Goal: Book appointment/travel/reservation

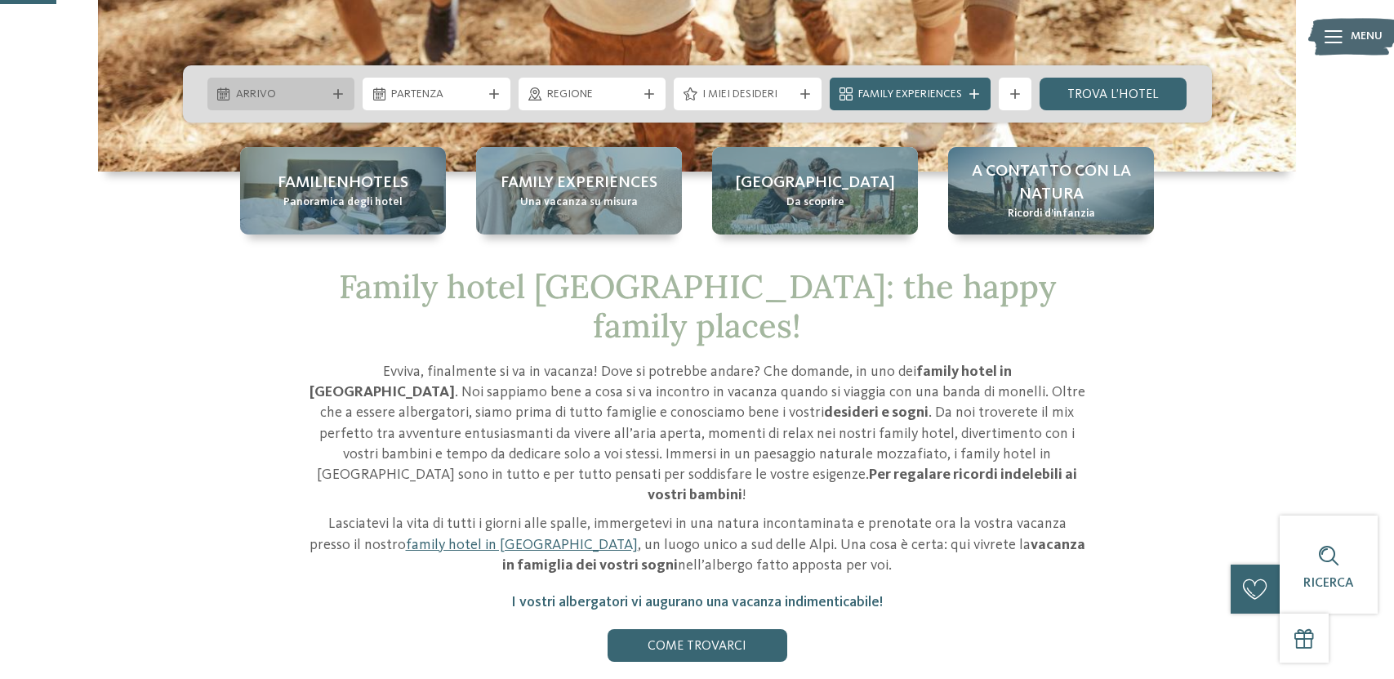
scroll to position [308, 0]
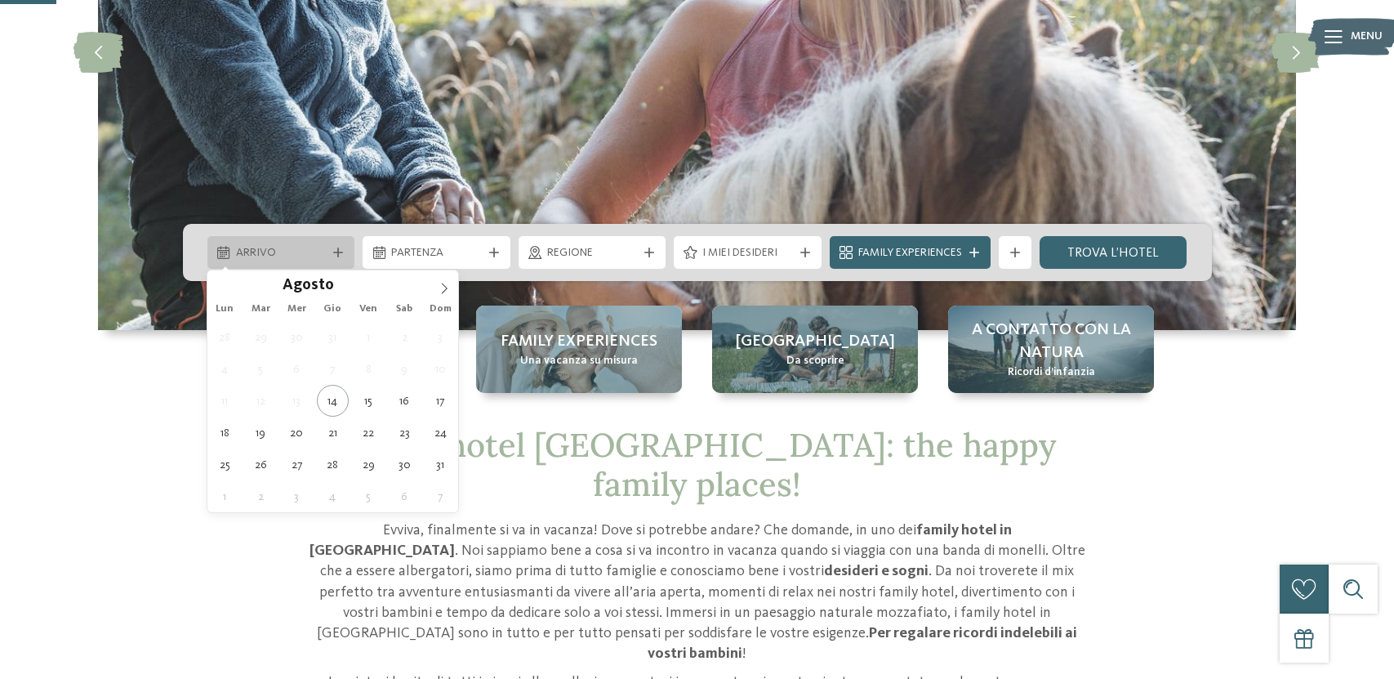
click at [316, 250] on span "Arrivo" at bounding box center [281, 253] width 91 height 16
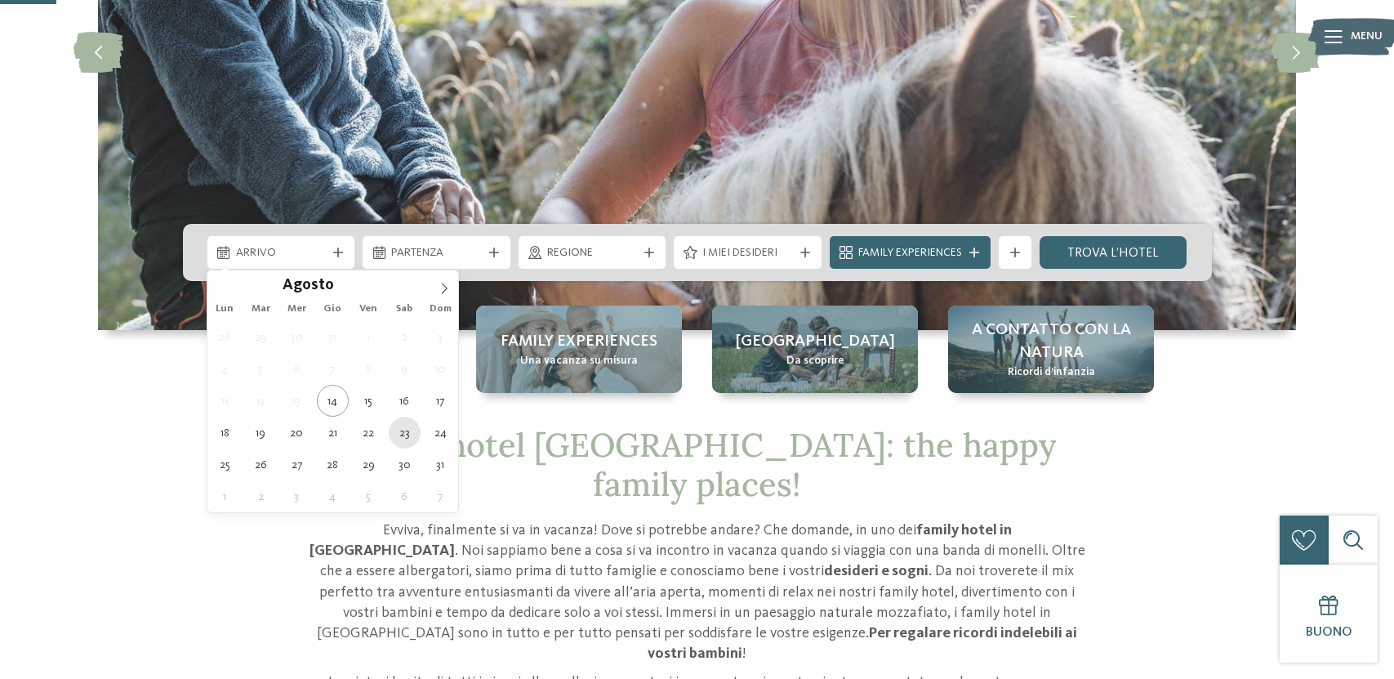
type div "[DATE]"
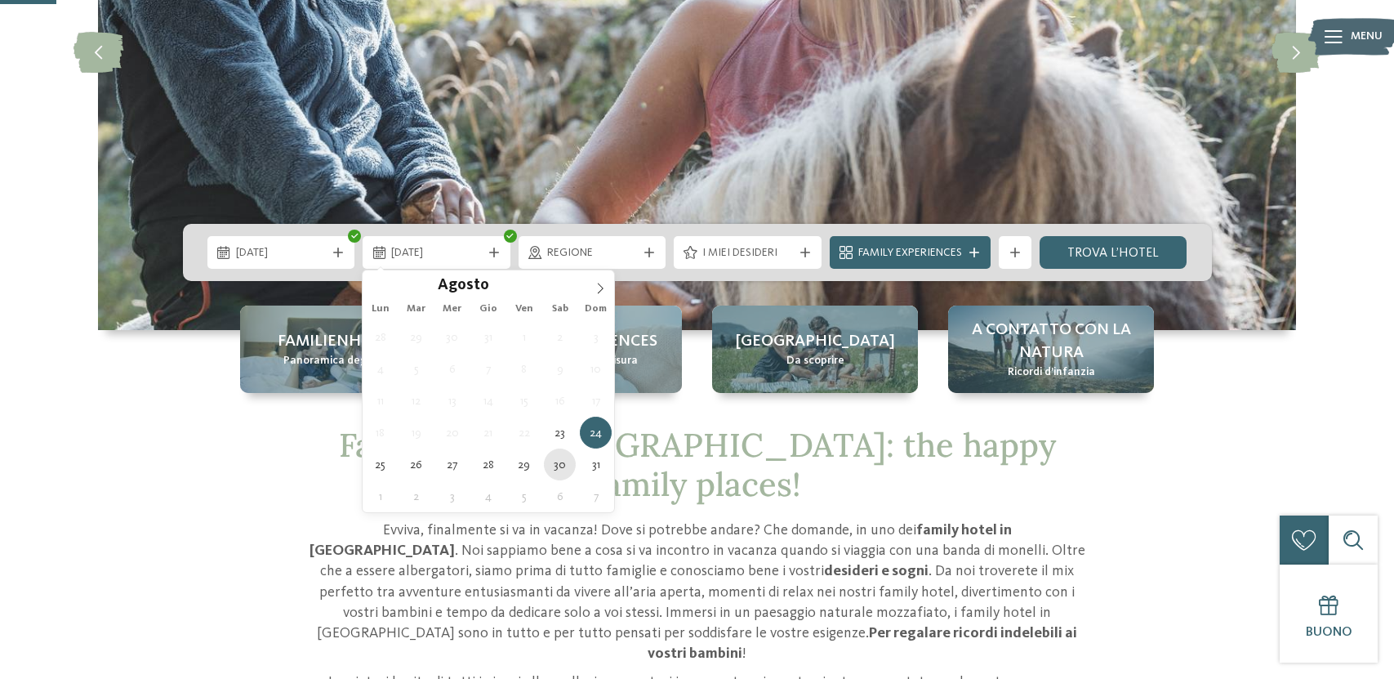
type div "[DATE]"
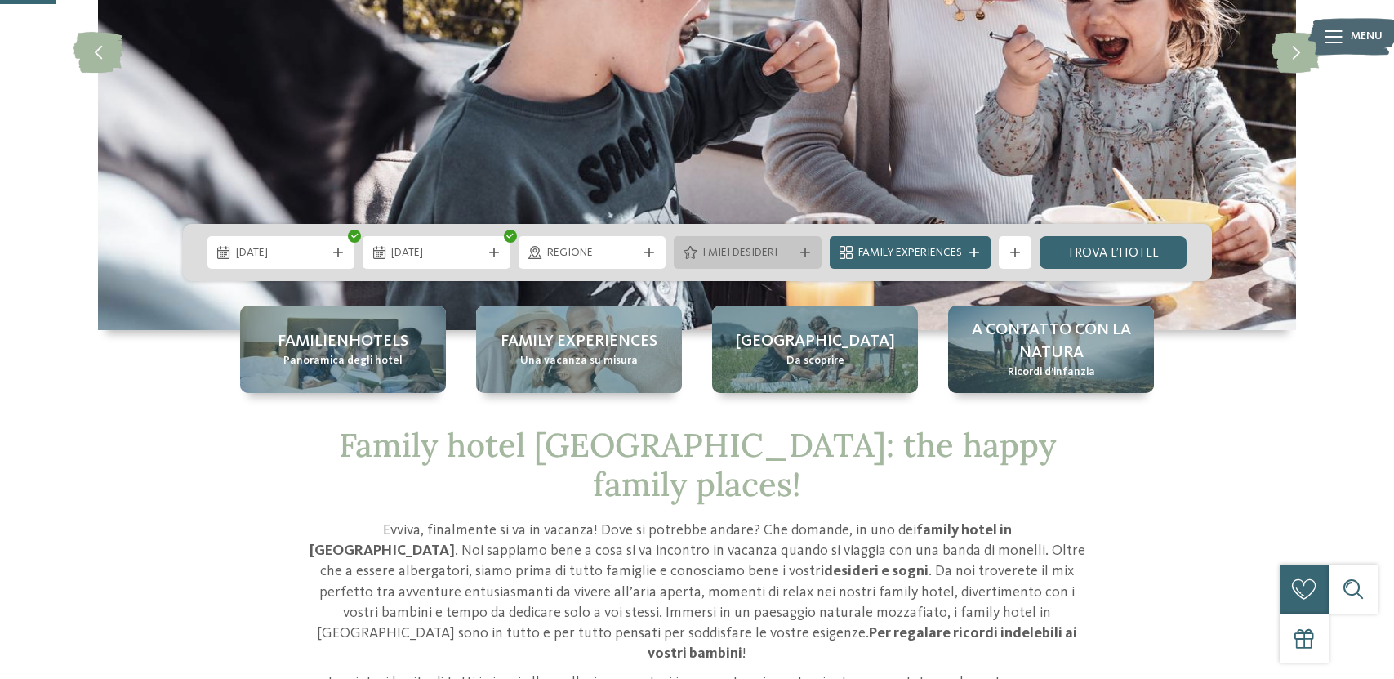
click at [771, 260] on span "I miei desideri" at bounding box center [747, 253] width 91 height 16
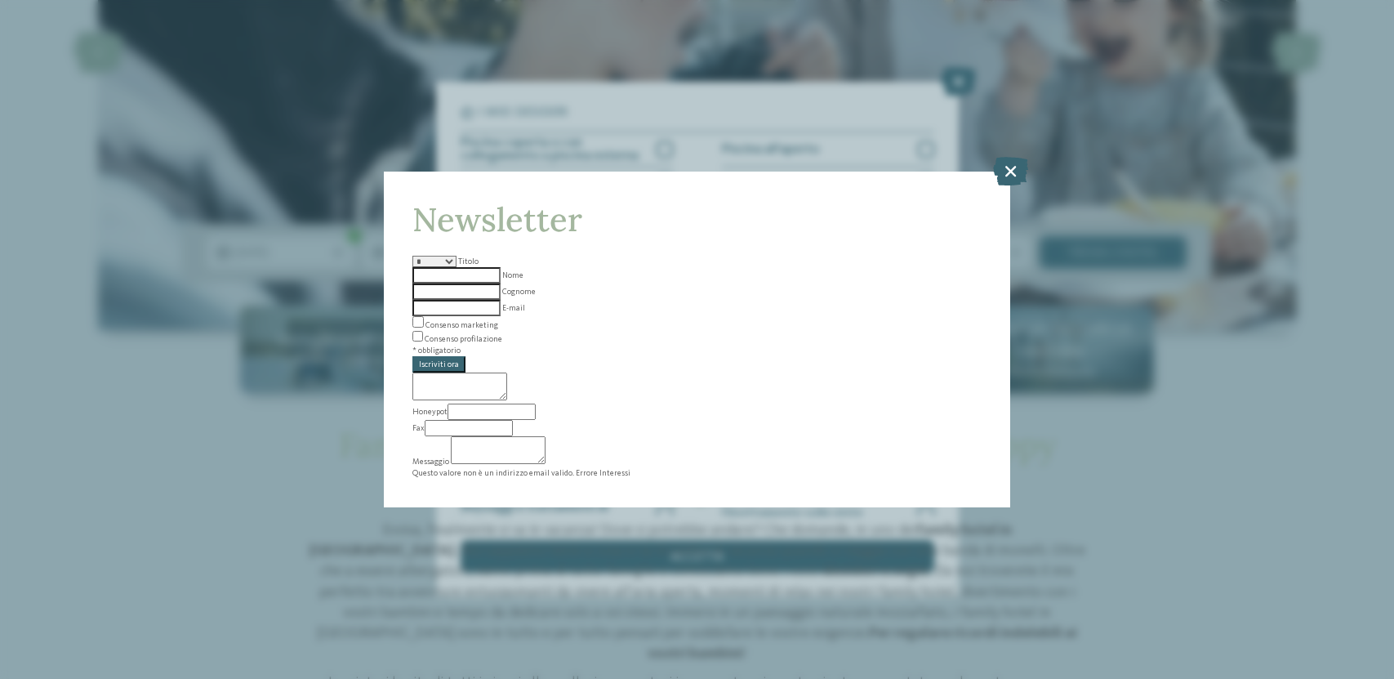
click at [1008, 214] on div "Newsletter * ****** ******* ******** ****** Titolo Nome [GEOGRAPHIC_DATA] E-mail" at bounding box center [697, 339] width 626 height 336
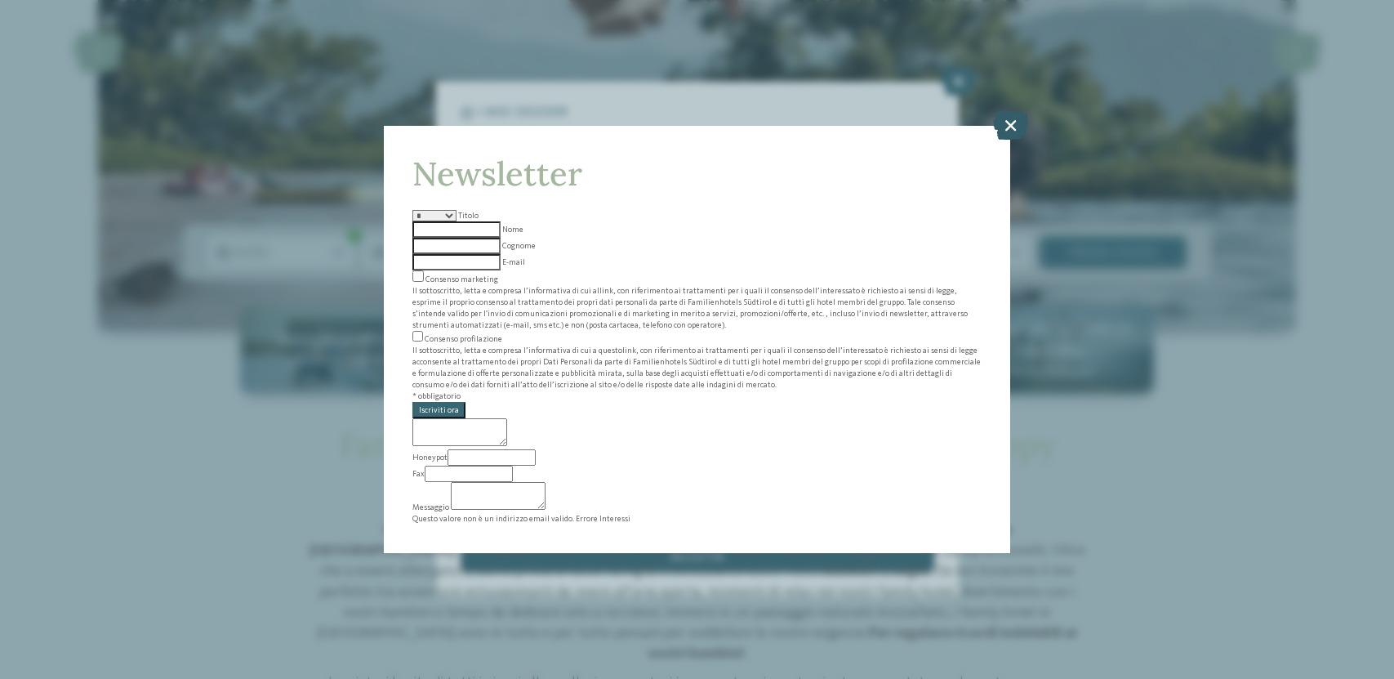
click at [1006, 140] on icon at bounding box center [1010, 125] width 35 height 29
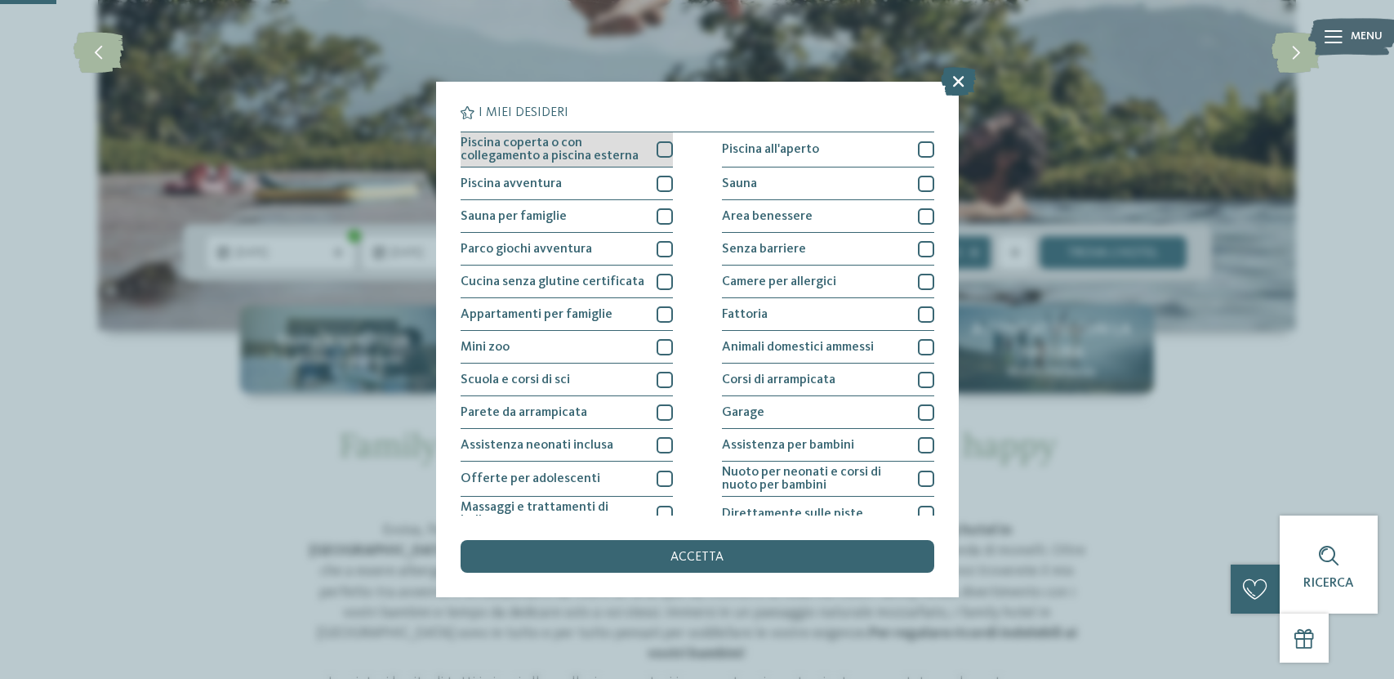
click at [662, 153] on div at bounding box center [665, 149] width 16 height 16
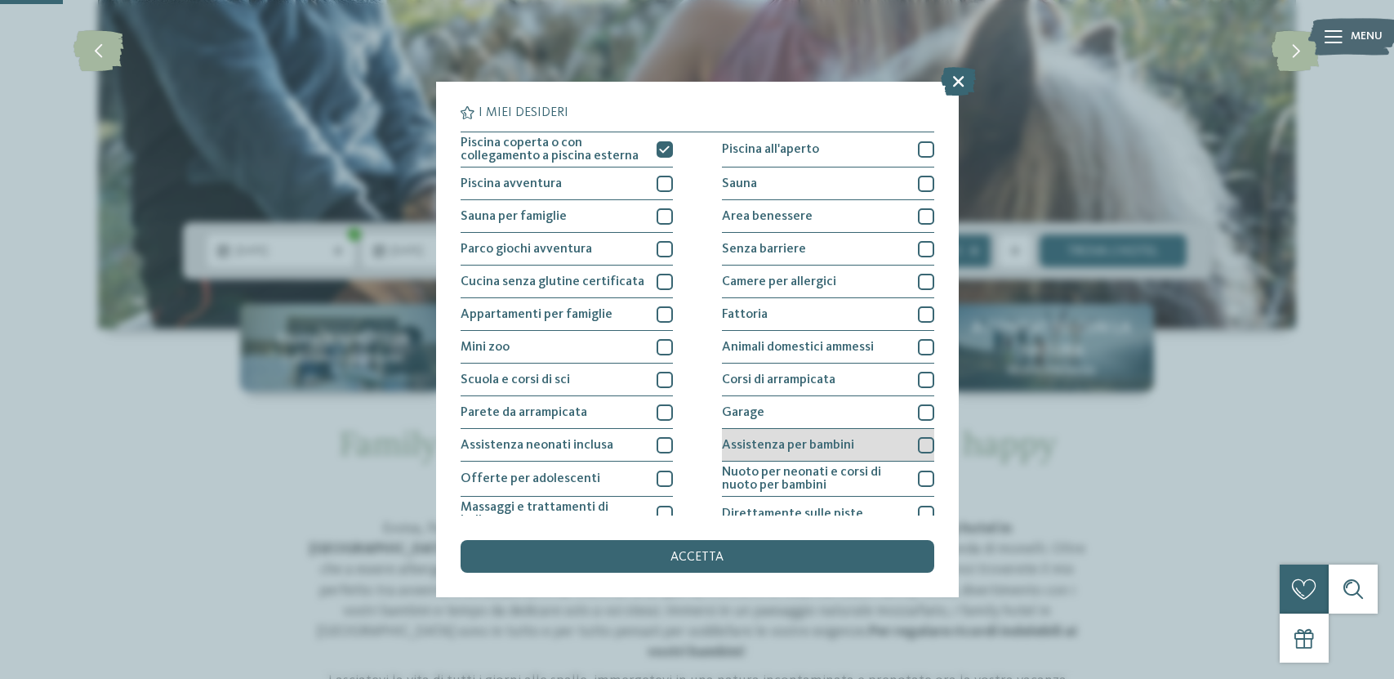
scroll to position [309, 0]
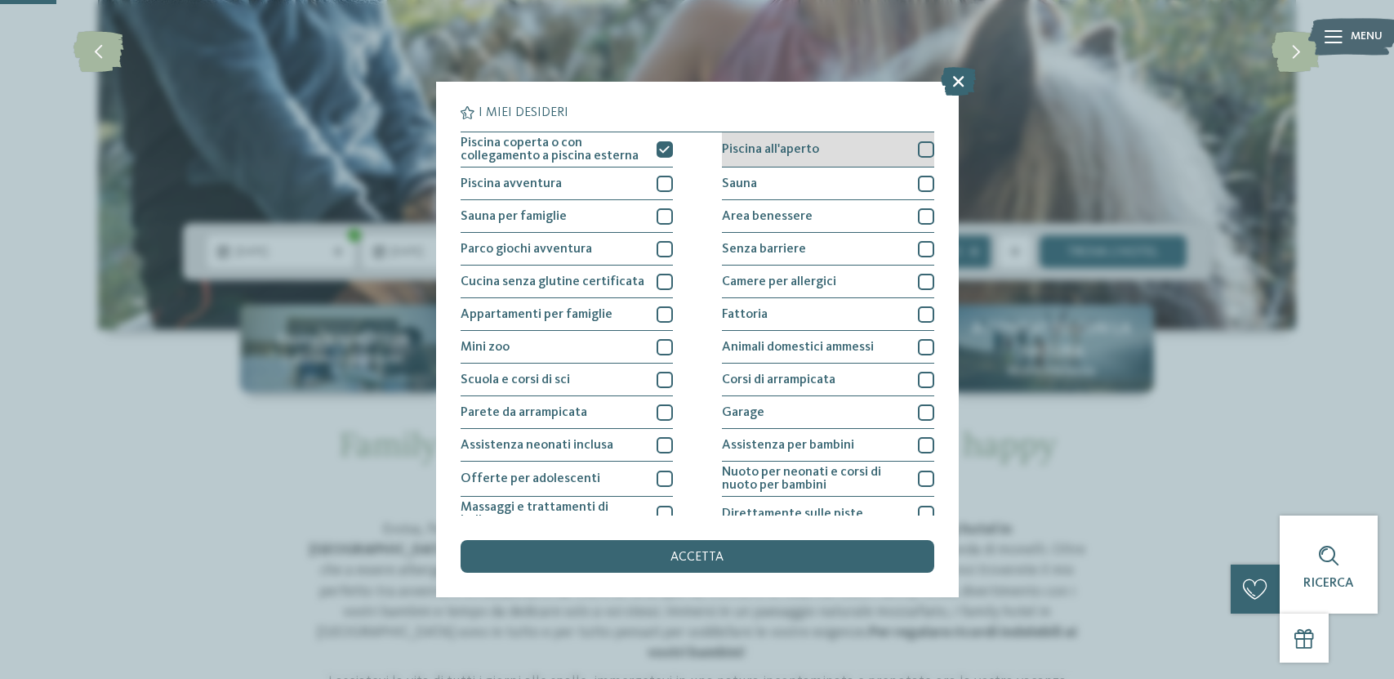
click at [920, 146] on div at bounding box center [926, 149] width 16 height 16
click at [957, 75] on icon at bounding box center [958, 81] width 35 height 29
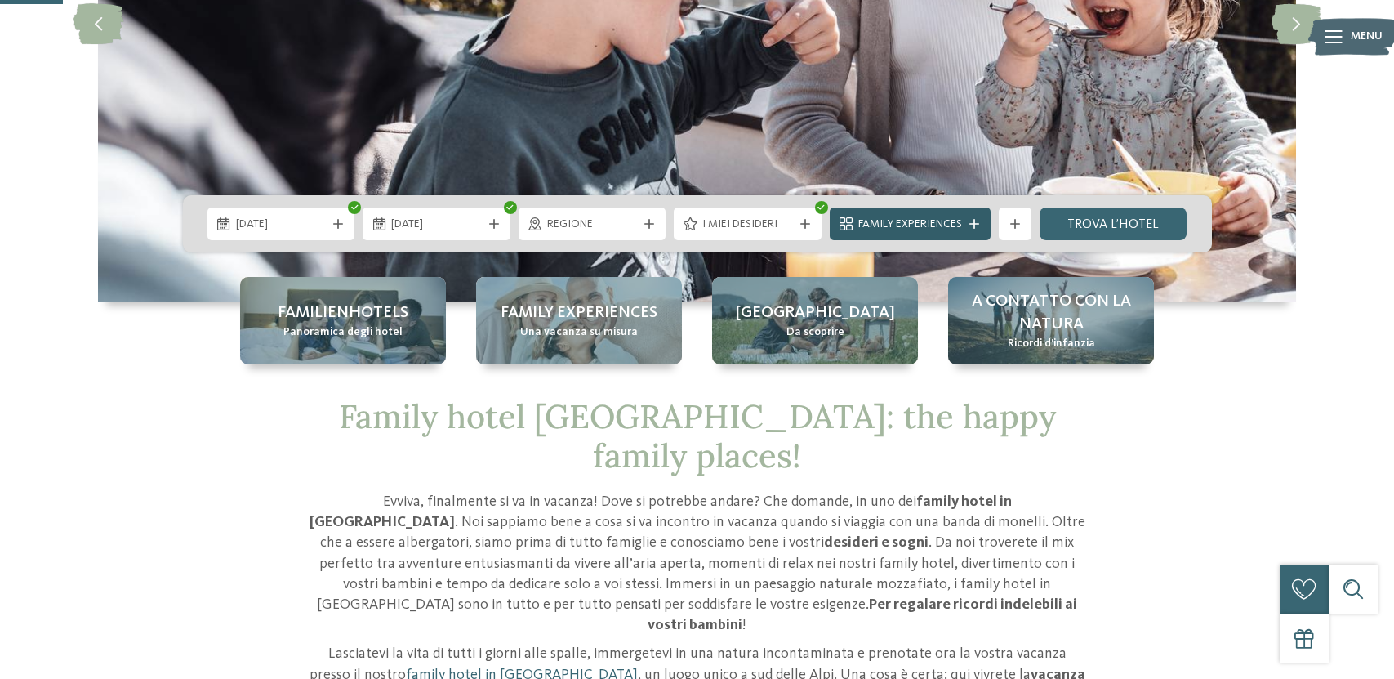
scroll to position [345, 0]
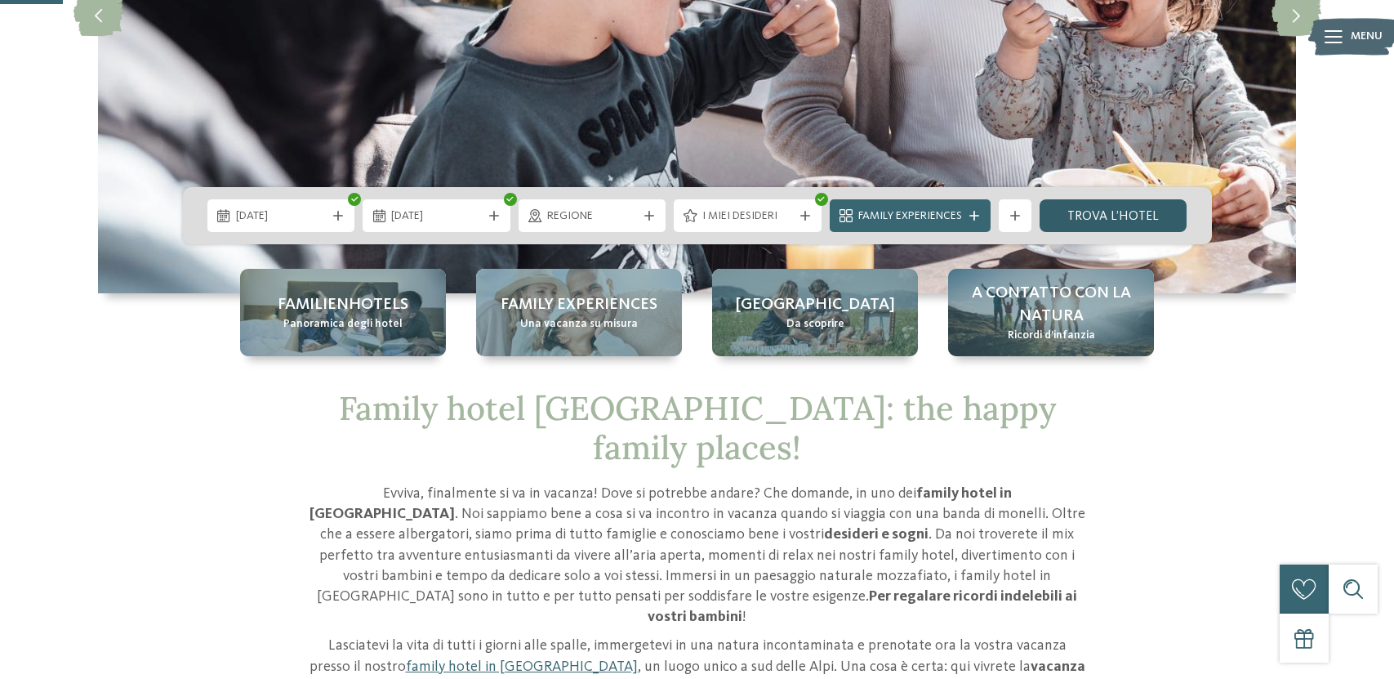
click at [1112, 207] on link "trova l’hotel" at bounding box center [1114, 215] width 148 height 33
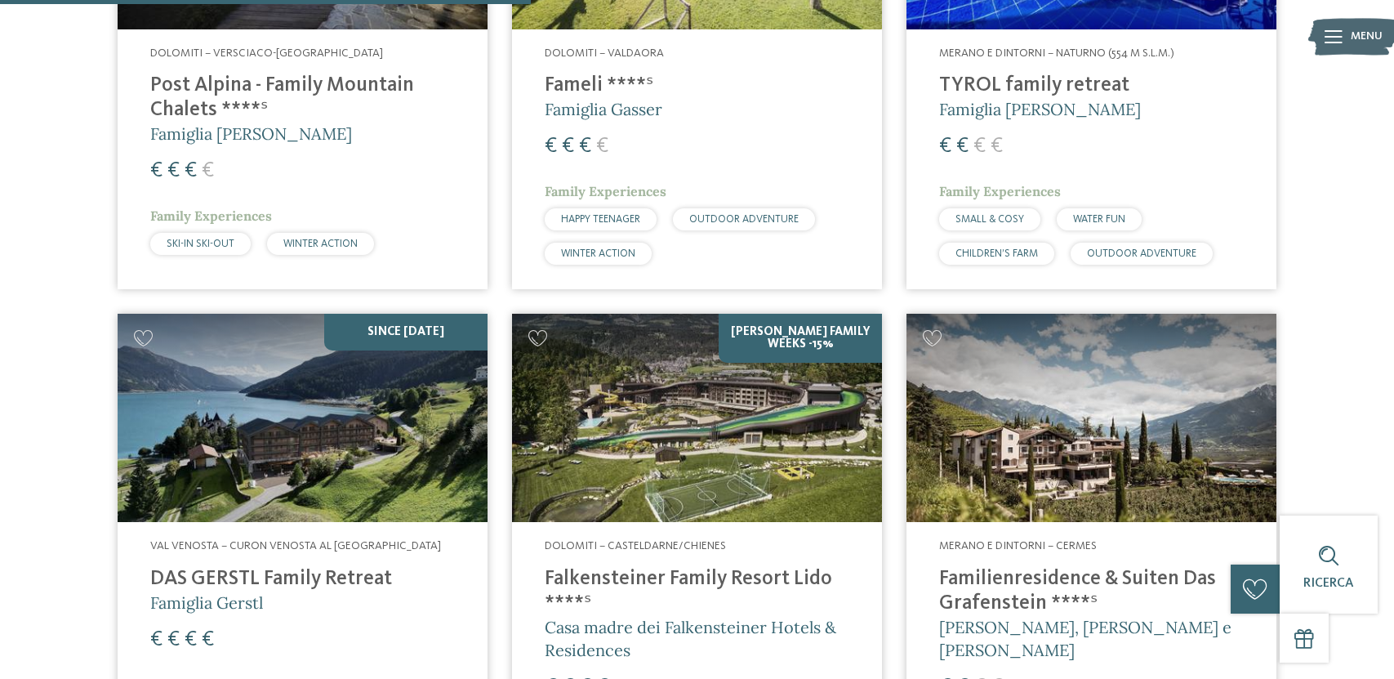
scroll to position [1342, 0]
